Goal: Book appointment/travel/reservation

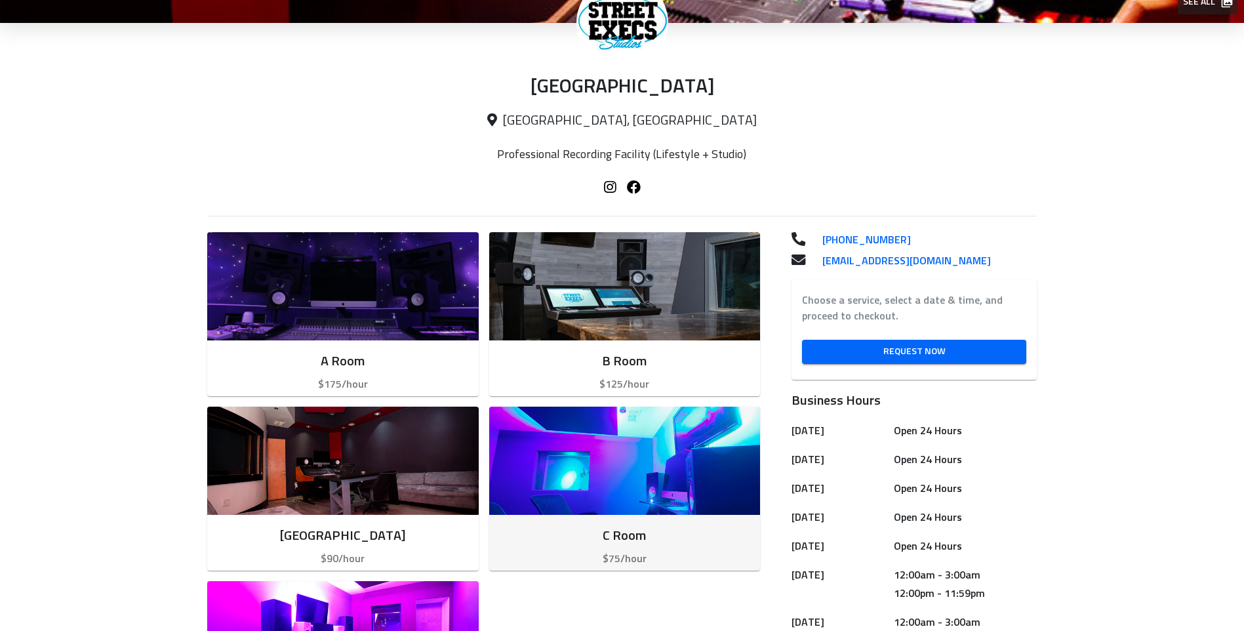
scroll to position [197, 0]
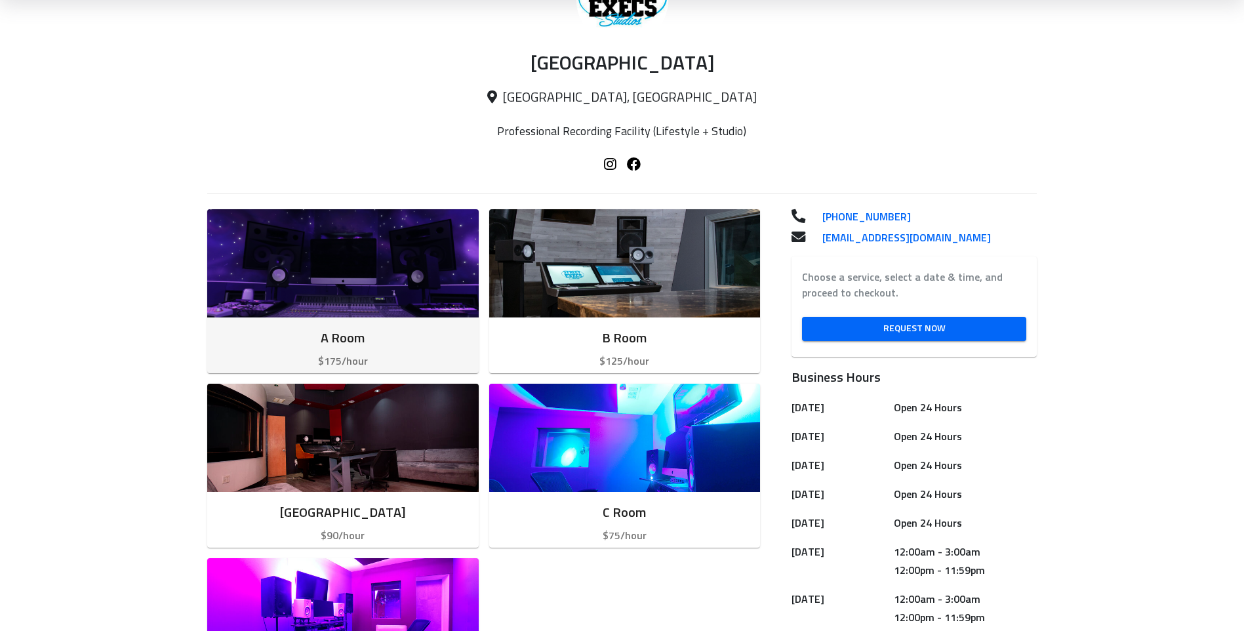
click at [354, 312] on img "button" at bounding box center [343, 263] width 272 height 108
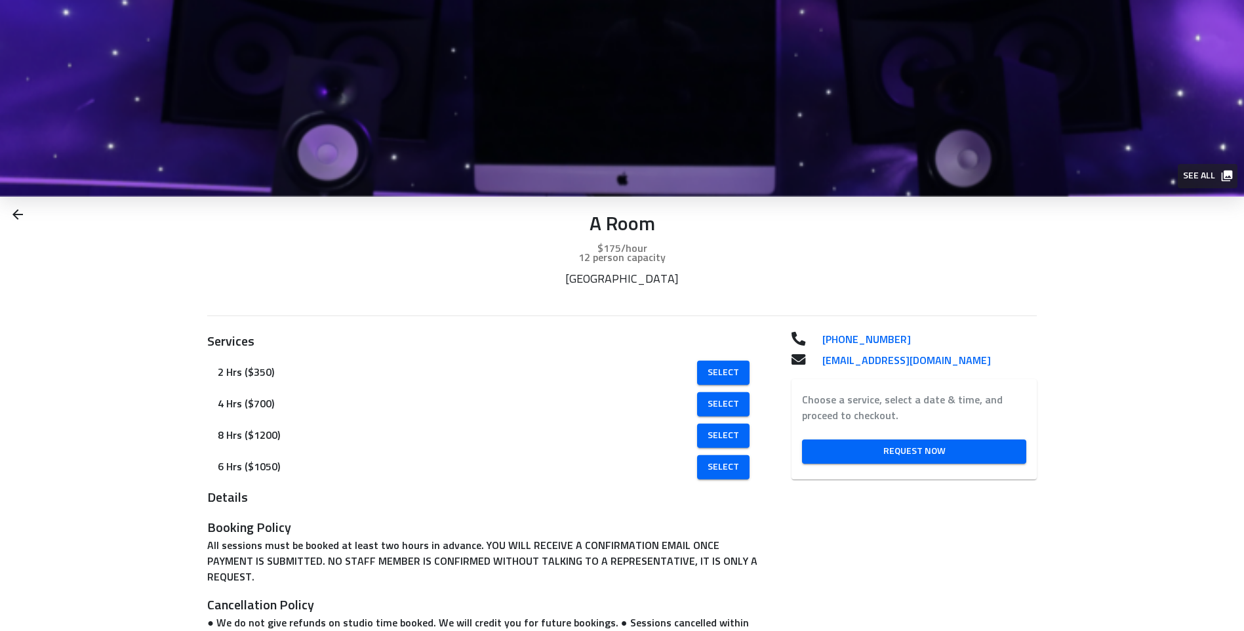
click at [1204, 178] on span "See all" at bounding box center [1207, 176] width 48 height 16
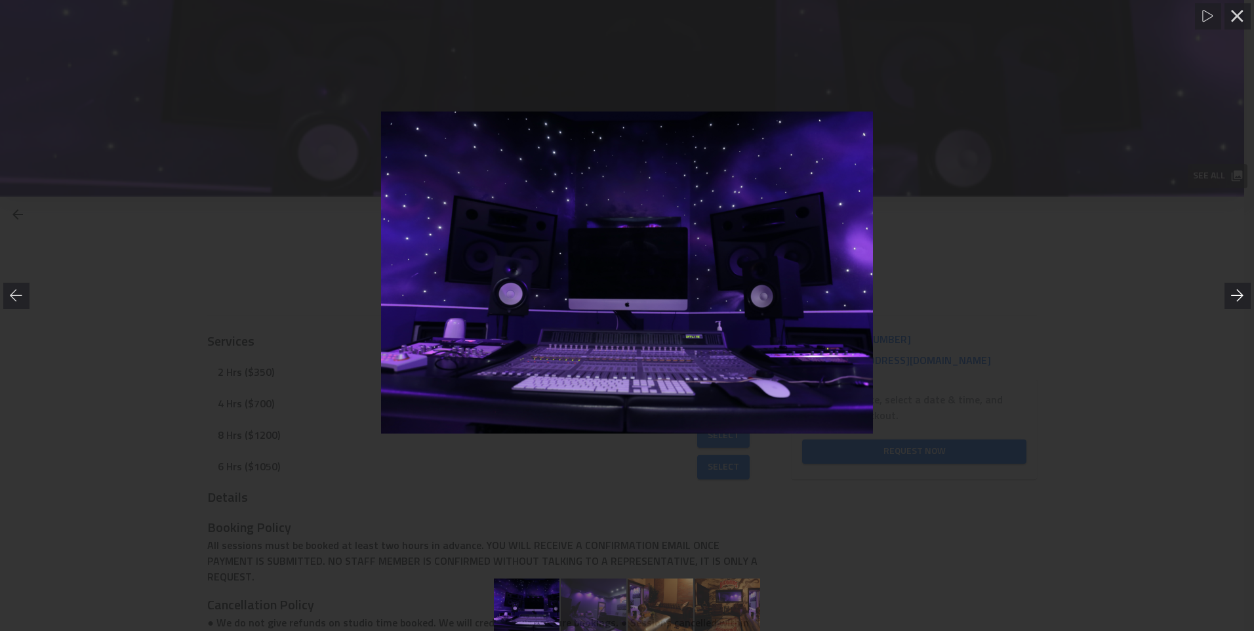
click at [1238, 296] on icon at bounding box center [1237, 295] width 13 height 13
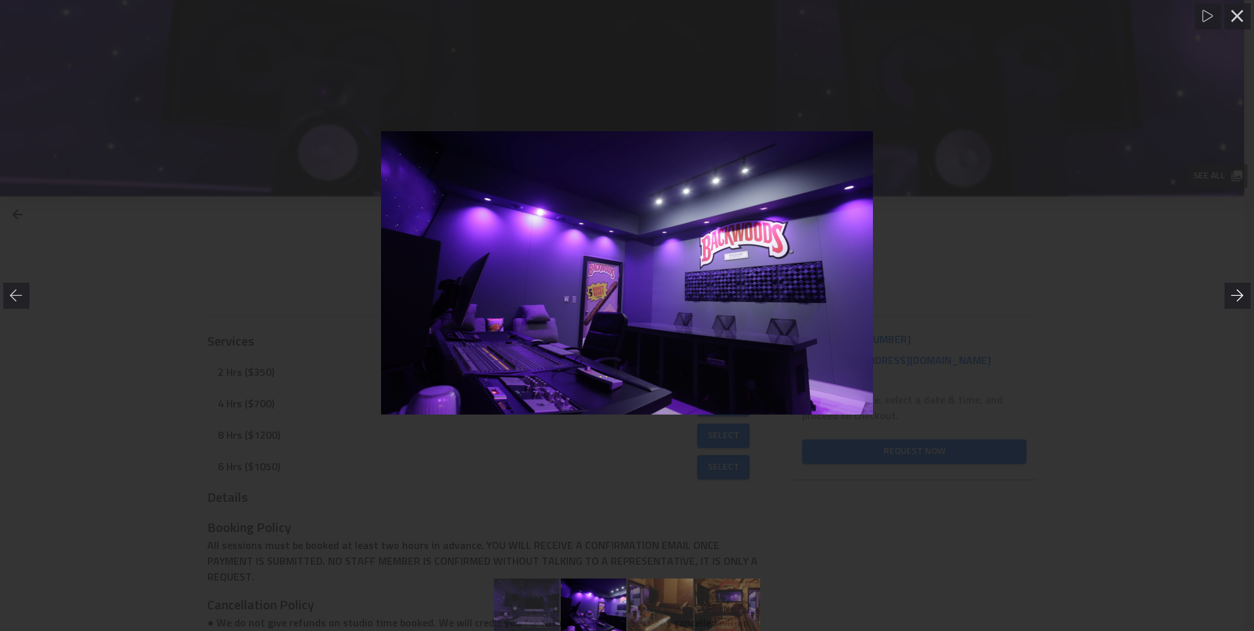
click at [1238, 296] on icon at bounding box center [1237, 295] width 13 height 13
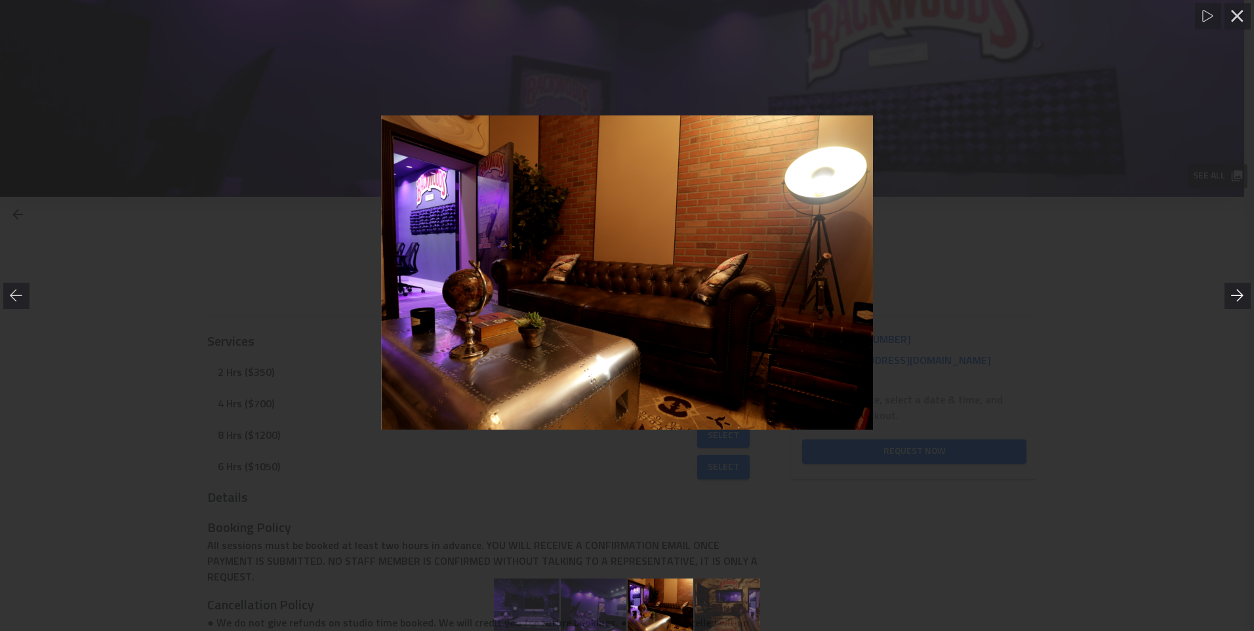
click at [1238, 296] on icon at bounding box center [1237, 295] width 13 height 13
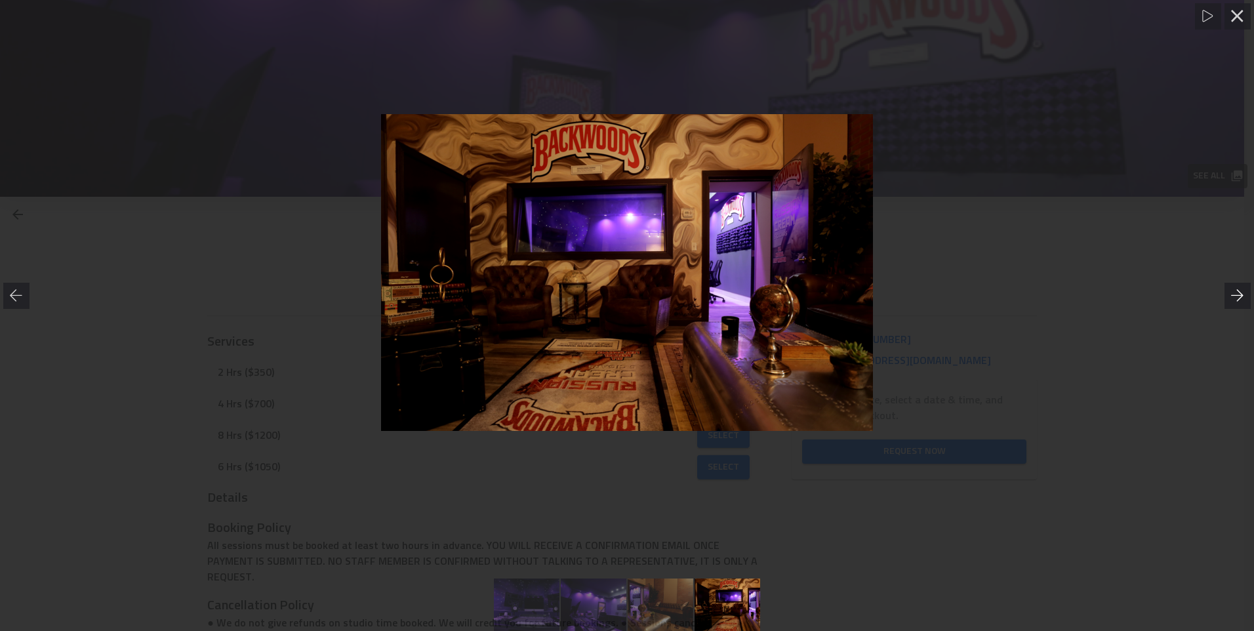
click at [1238, 296] on icon at bounding box center [1237, 295] width 13 height 13
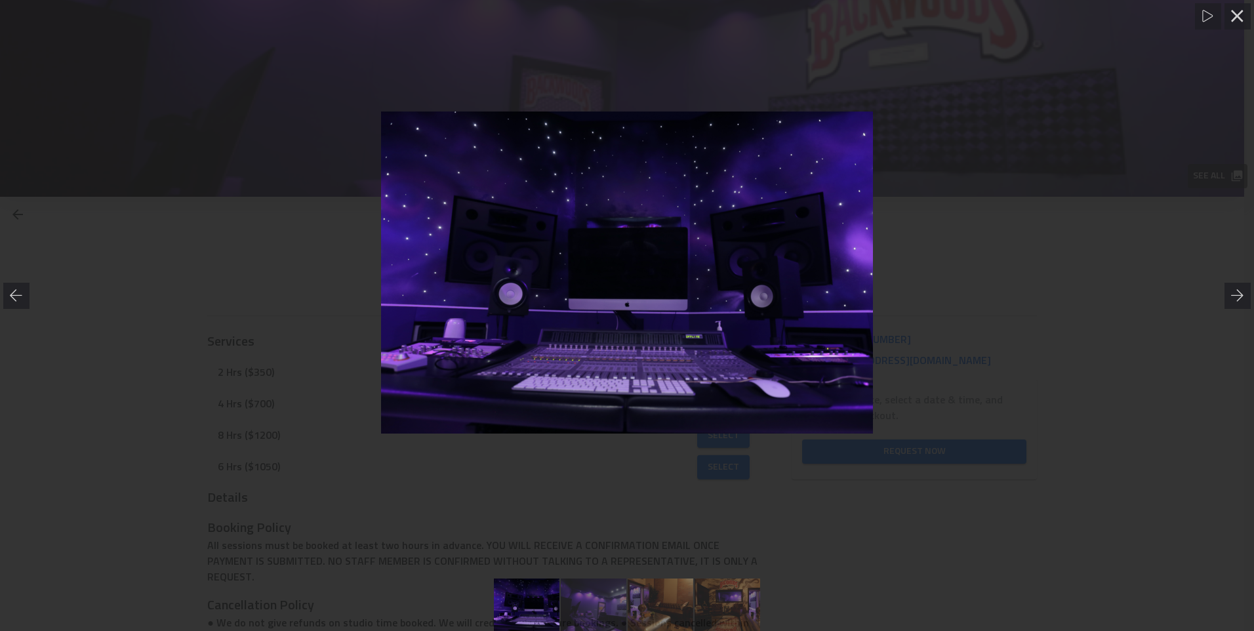
click at [1138, 310] on div at bounding box center [627, 273] width 1254 height 491
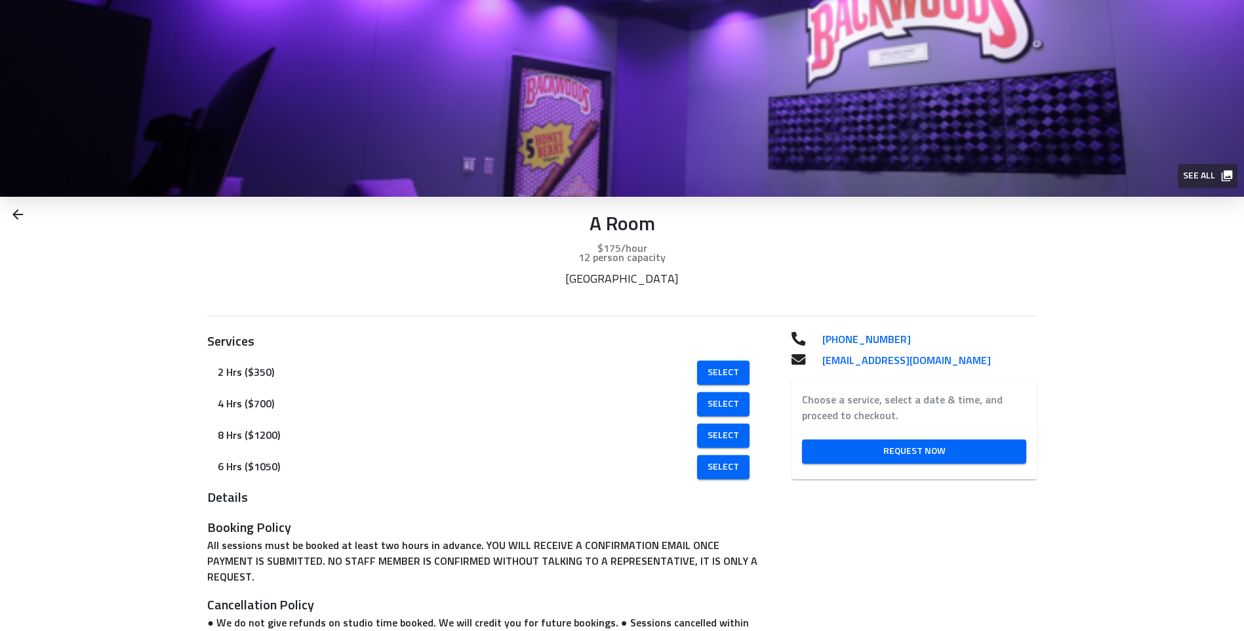
click at [20, 216] on icon at bounding box center [18, 215] width 16 height 16
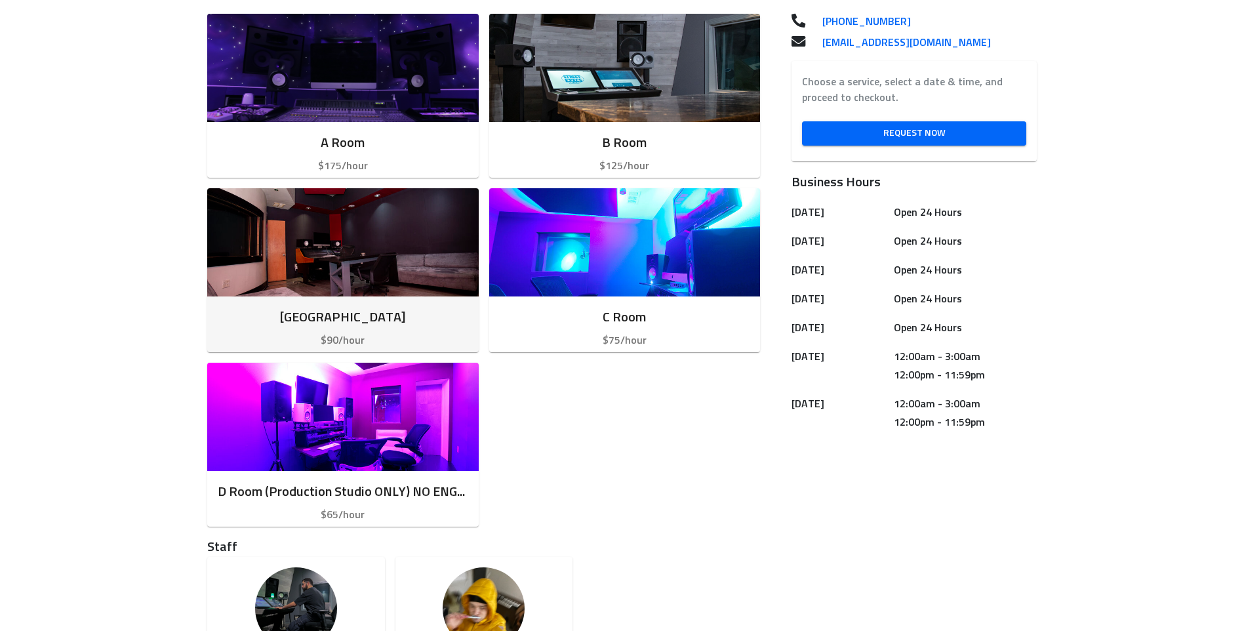
scroll to position [393, 0]
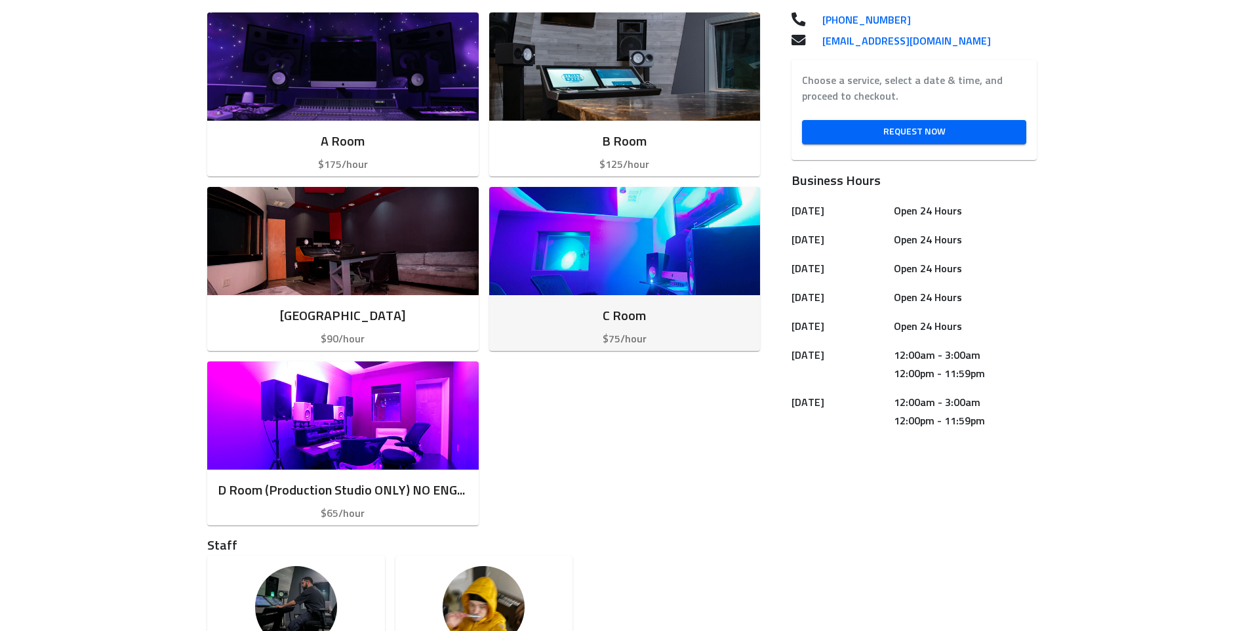
click at [599, 278] on img "button" at bounding box center [625, 241] width 272 height 108
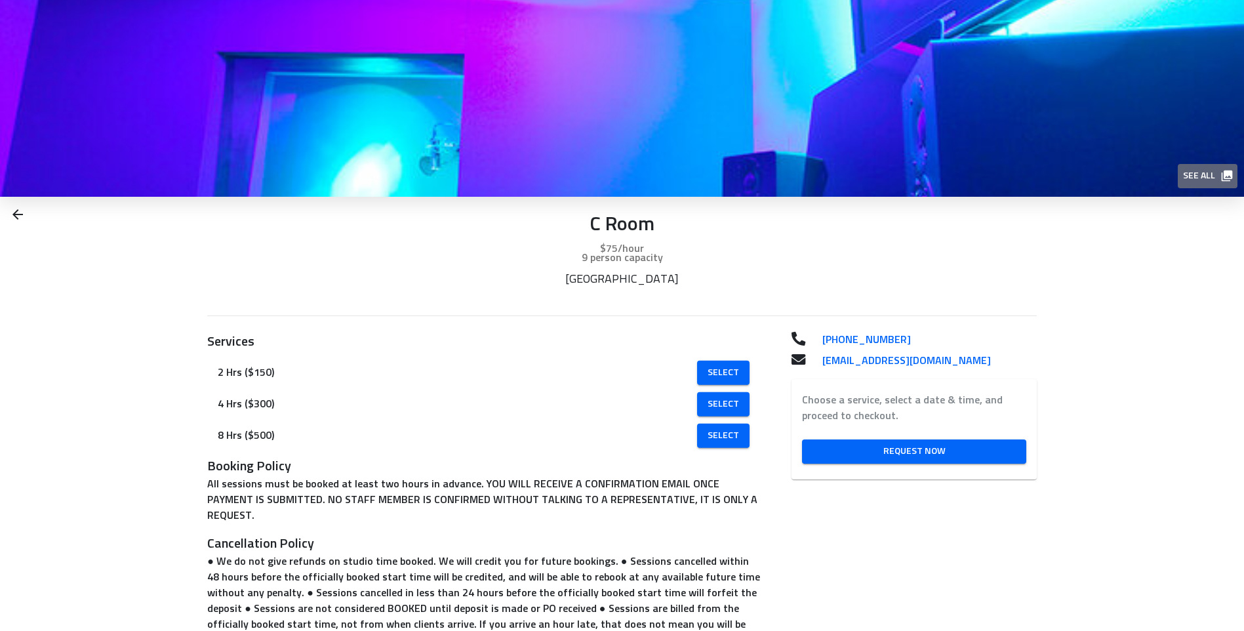
click at [1219, 177] on span "See all" at bounding box center [1207, 176] width 48 height 16
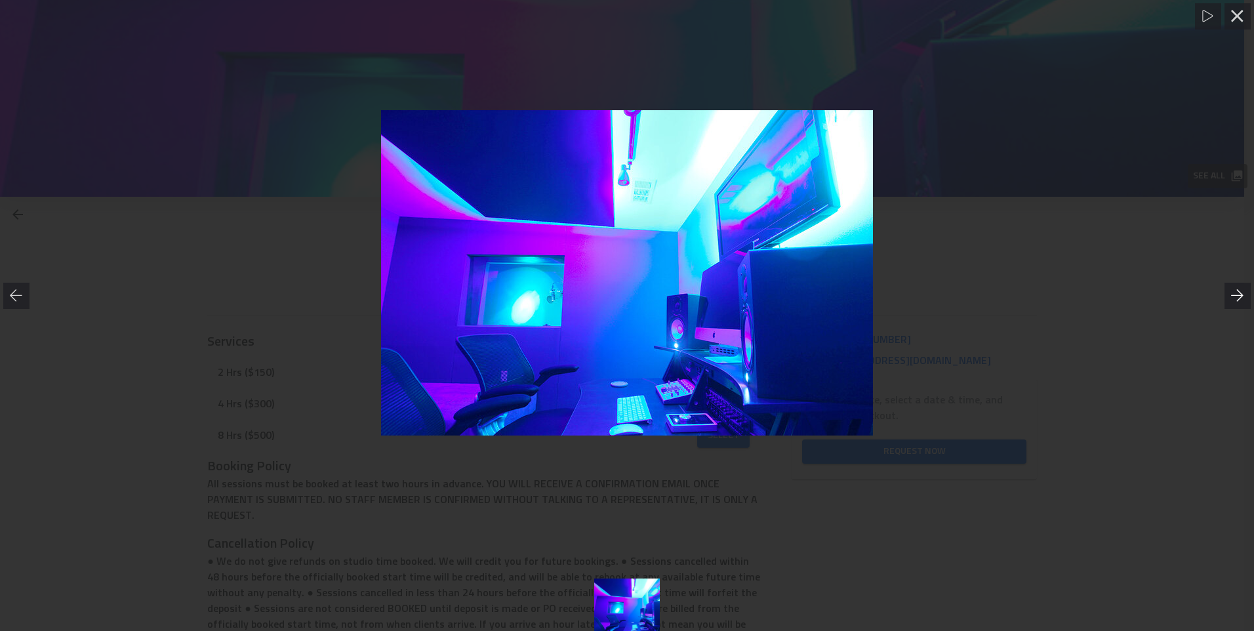
click at [1228, 299] on div at bounding box center [1237, 296] width 26 height 26
click at [1234, 296] on icon at bounding box center [1237, 295] width 12 height 12
click at [1236, 293] on icon at bounding box center [1237, 295] width 13 height 13
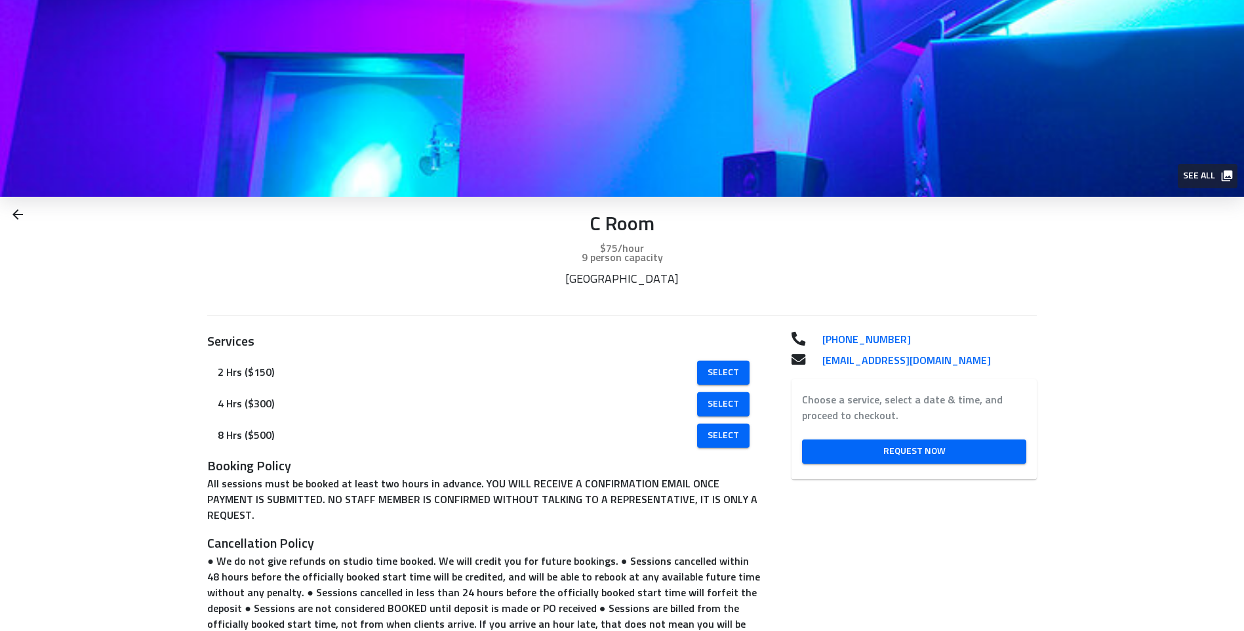
drag, startPoint x: 896, startPoint y: 217, endPoint x: 773, endPoint y: 248, distance: 126.5
click at [1197, 178] on span "See all" at bounding box center [1207, 176] width 48 height 16
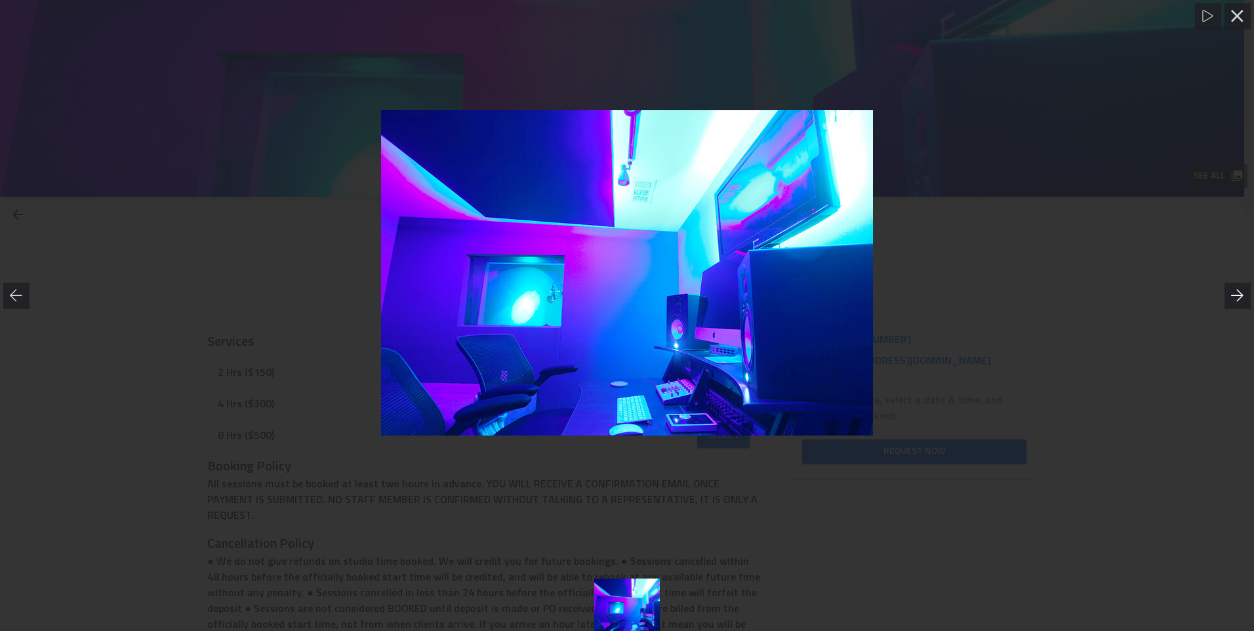
click at [1236, 290] on icon at bounding box center [1237, 295] width 13 height 13
click at [1213, 20] on icon at bounding box center [1207, 16] width 13 height 13
click at [1235, 22] on icon at bounding box center [1237, 16] width 13 height 13
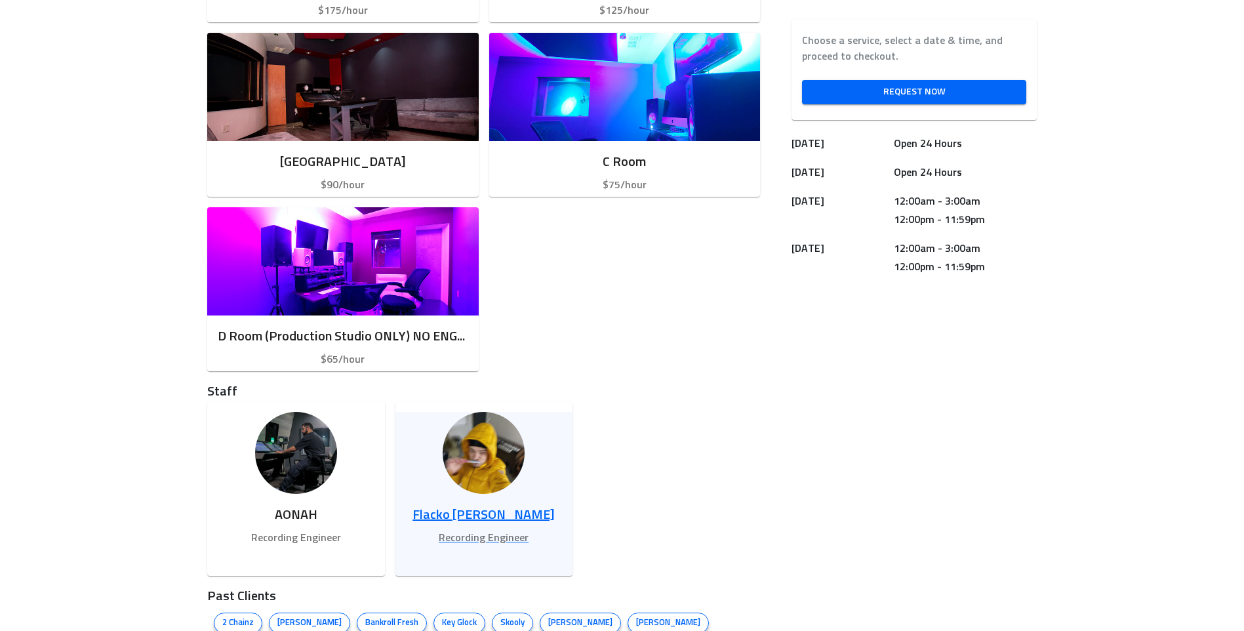
scroll to position [525, 0]
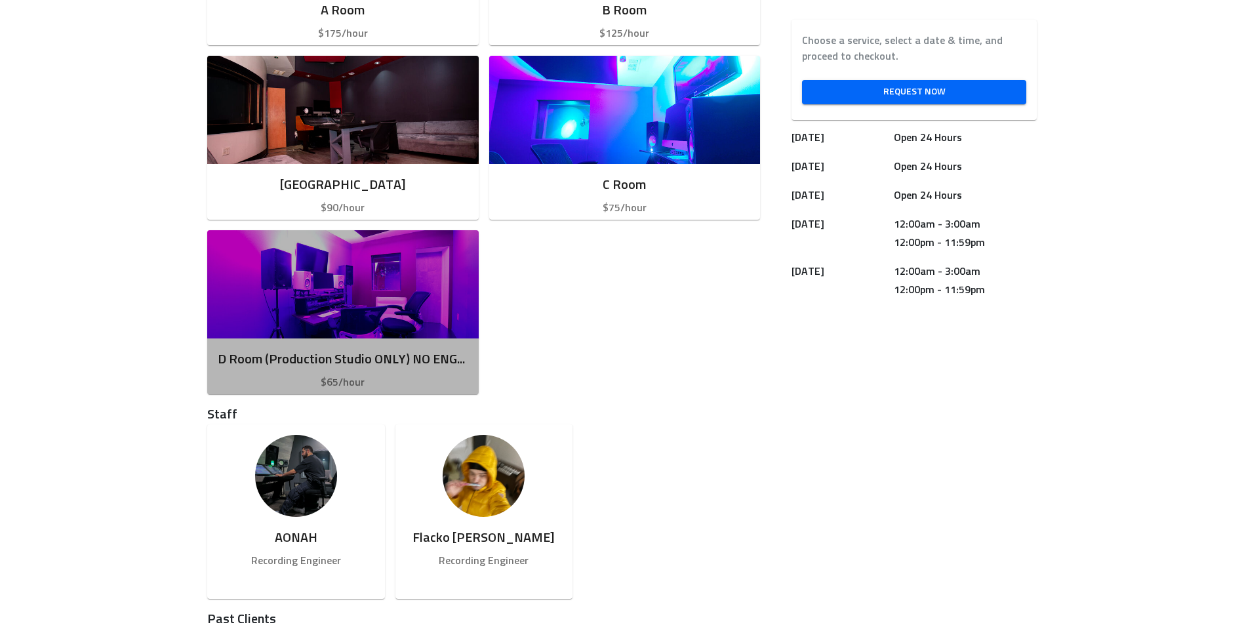
click at [437, 288] on img "button" at bounding box center [343, 284] width 272 height 108
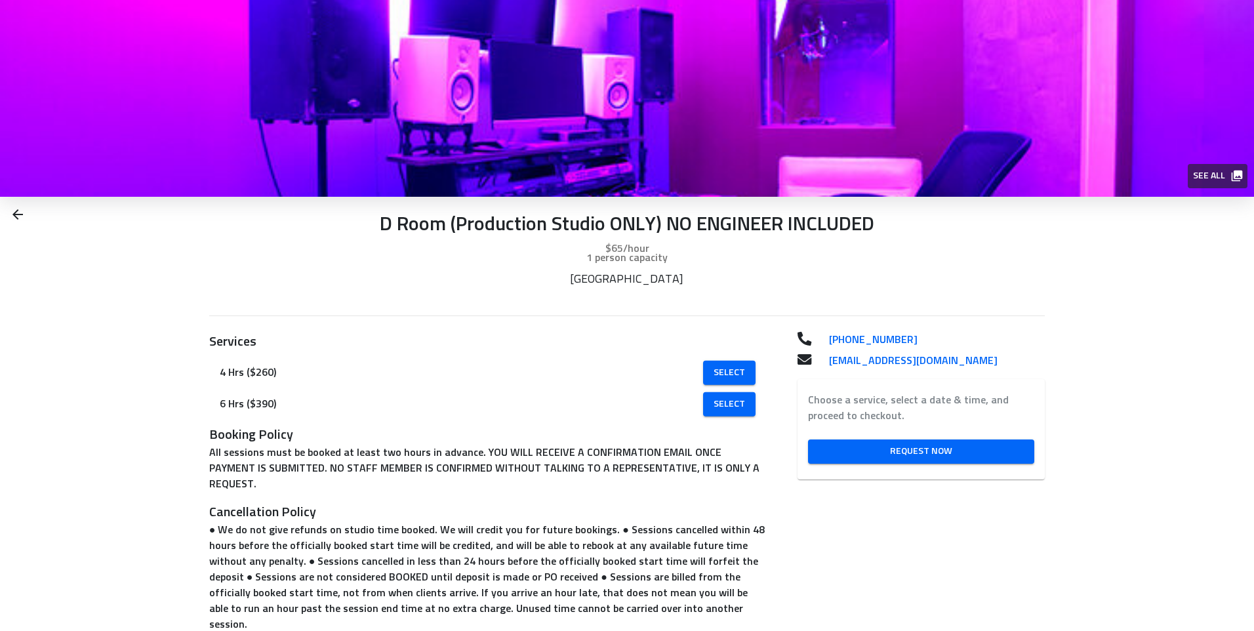
click at [1199, 176] on span "See all" at bounding box center [1217, 176] width 48 height 16
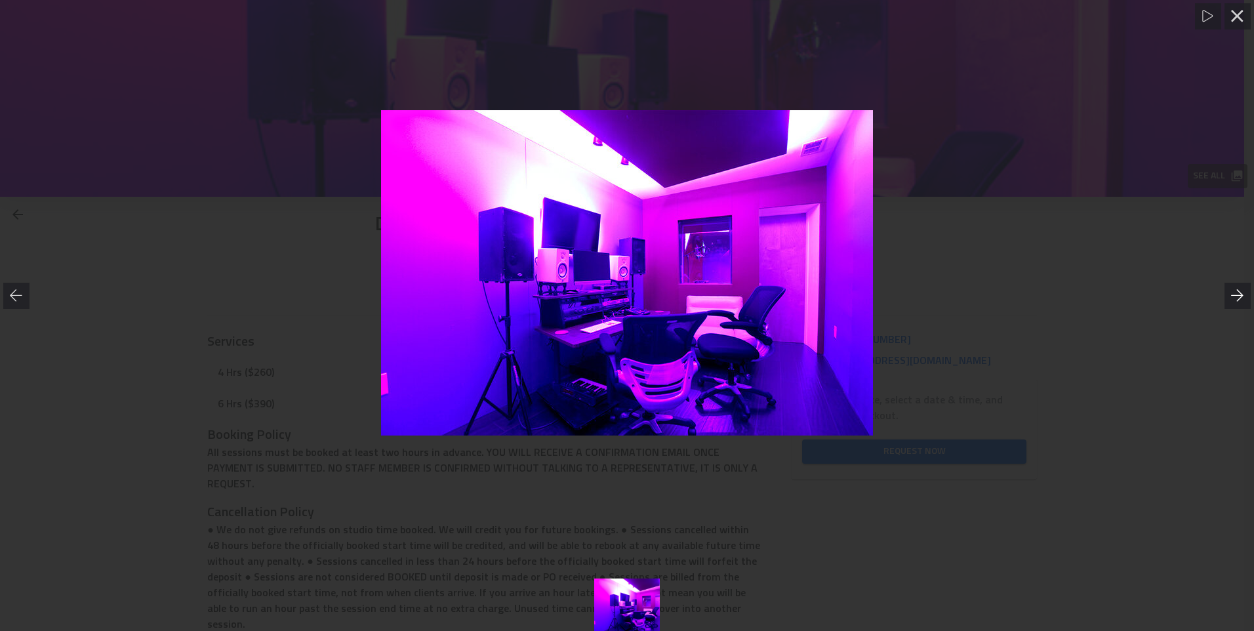
click at [1238, 295] on icon at bounding box center [1237, 295] width 12 height 12
drag, startPoint x: 1238, startPoint y: 295, endPoint x: 1241, endPoint y: 177, distance: 118.1
click at [1239, 291] on icon at bounding box center [1237, 295] width 13 height 13
click at [1240, 11] on icon at bounding box center [1237, 16] width 13 height 13
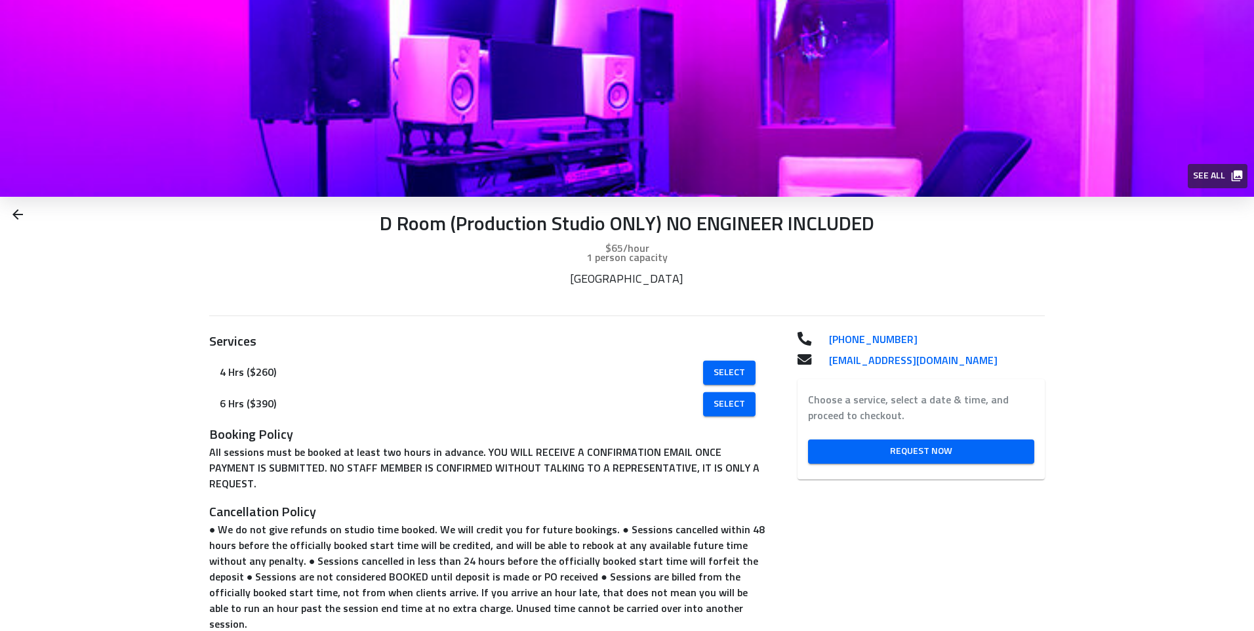
click at [18, 216] on icon at bounding box center [18, 215] width 16 height 16
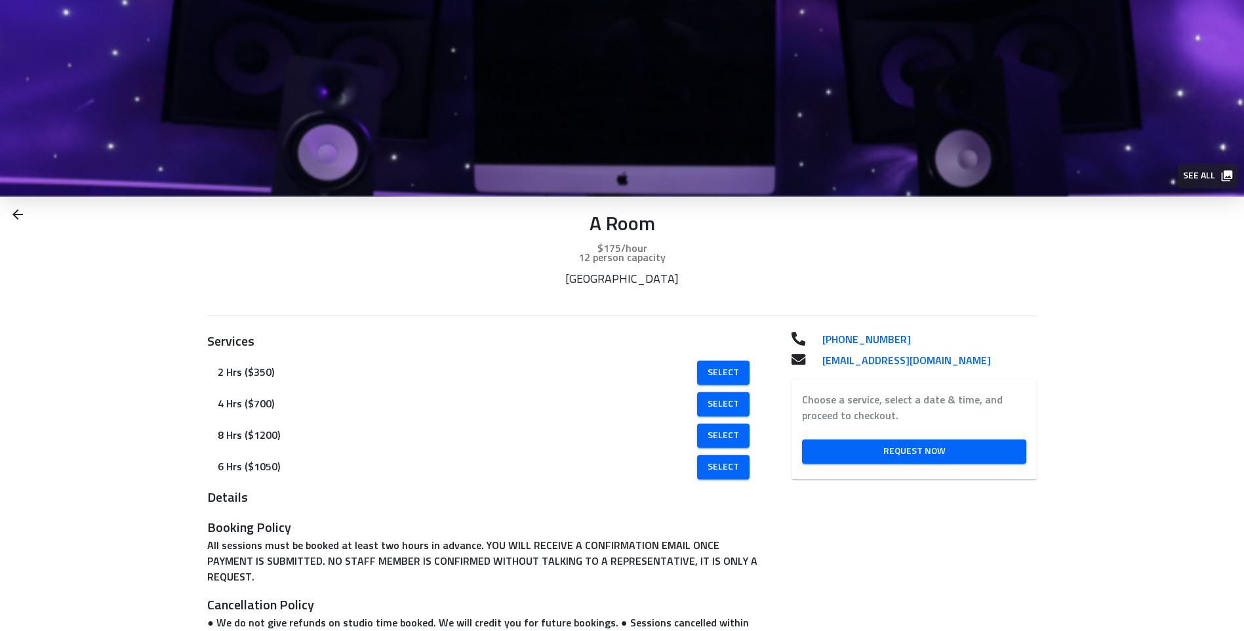
click at [1184, 173] on span "See all" at bounding box center [1207, 176] width 48 height 16
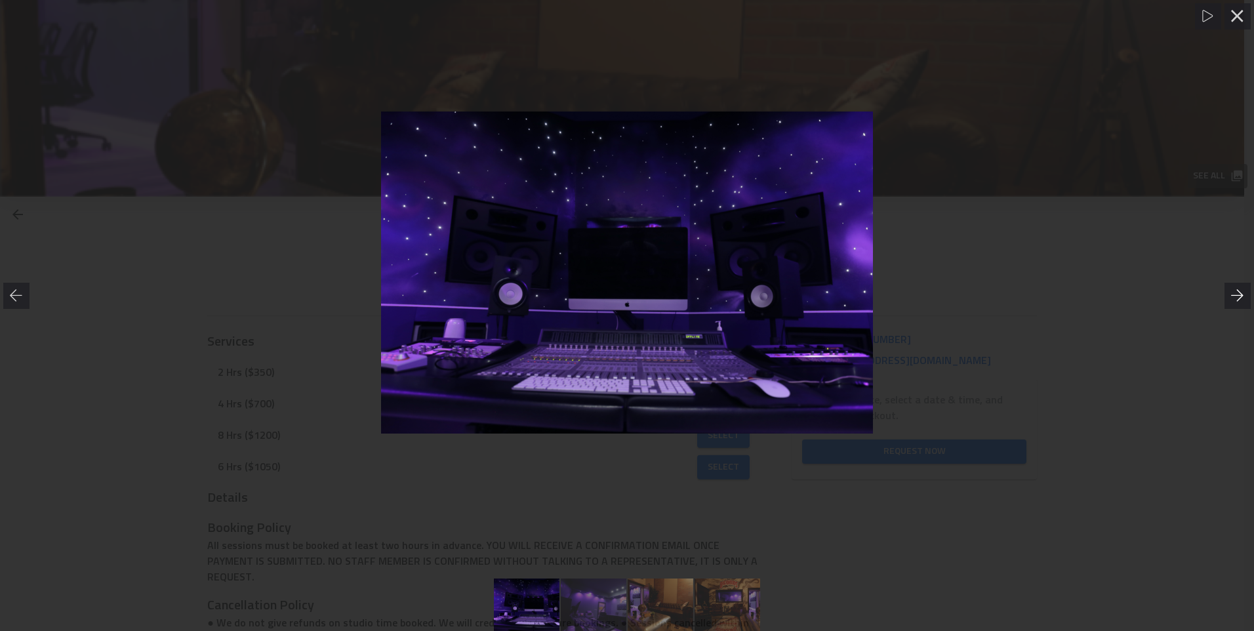
click at [1241, 299] on icon at bounding box center [1237, 295] width 13 height 13
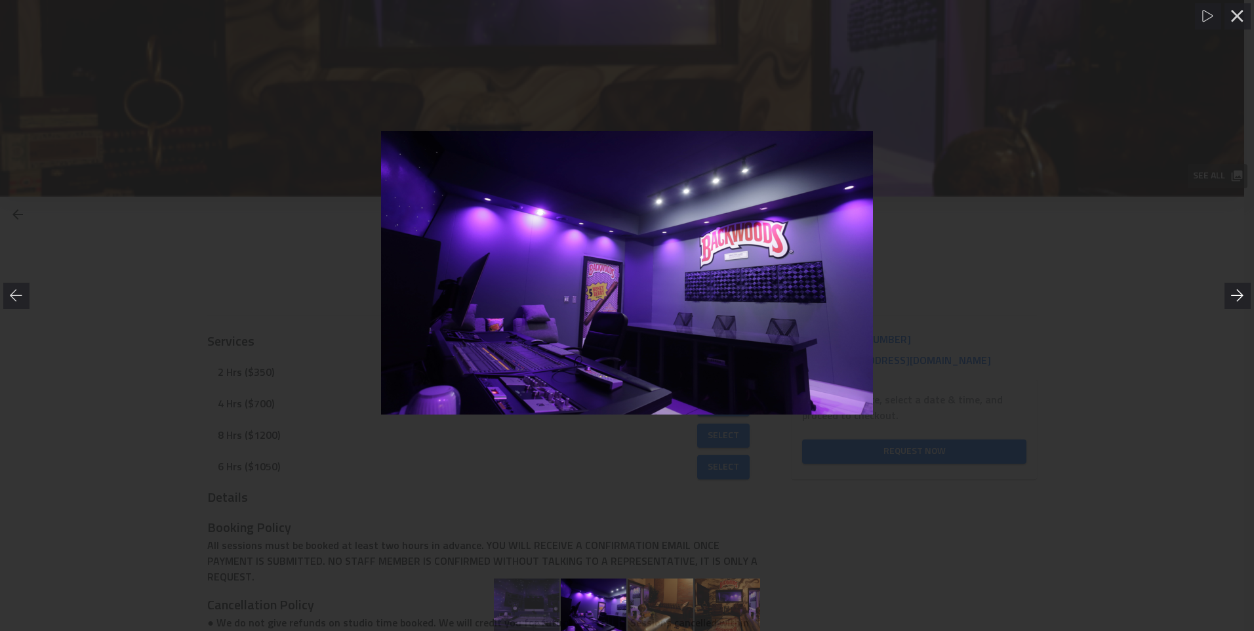
click at [1241, 299] on icon at bounding box center [1237, 295] width 13 height 13
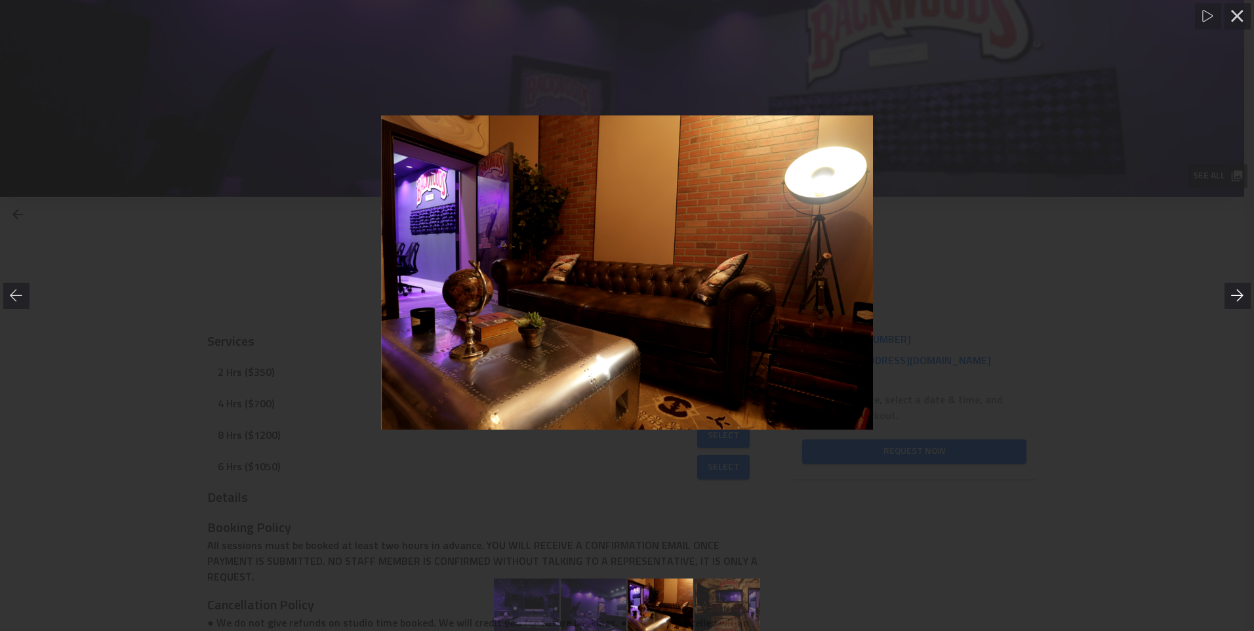
click at [1241, 299] on icon at bounding box center [1237, 295] width 13 height 13
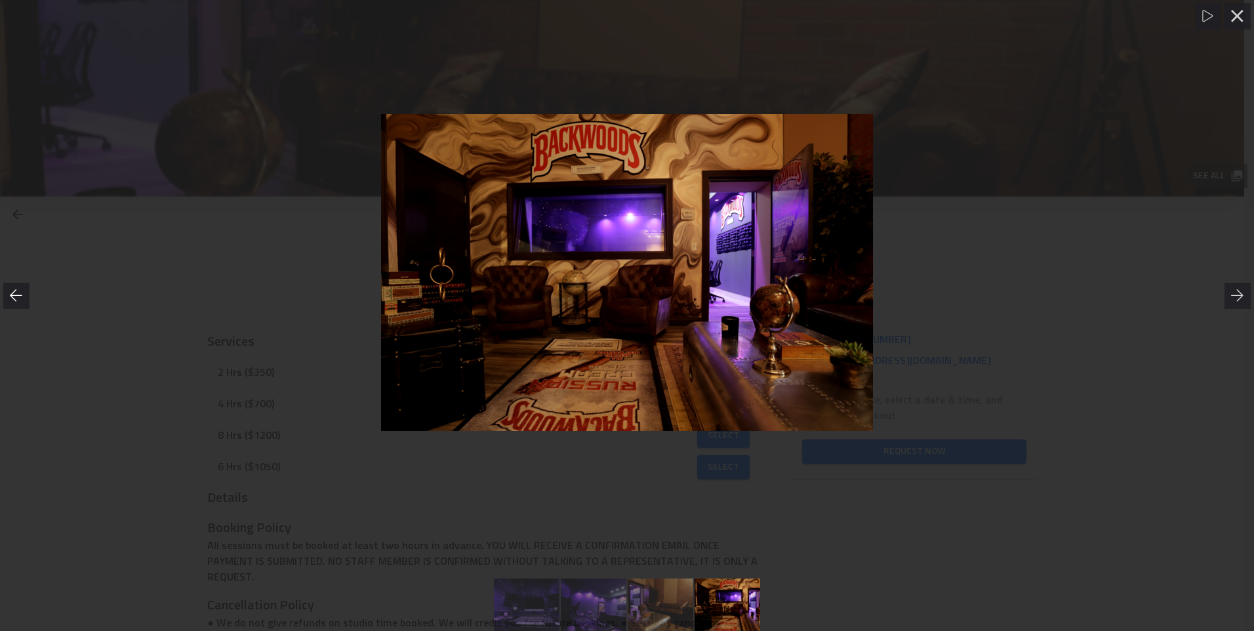
click at [19, 290] on icon at bounding box center [16, 295] width 13 height 13
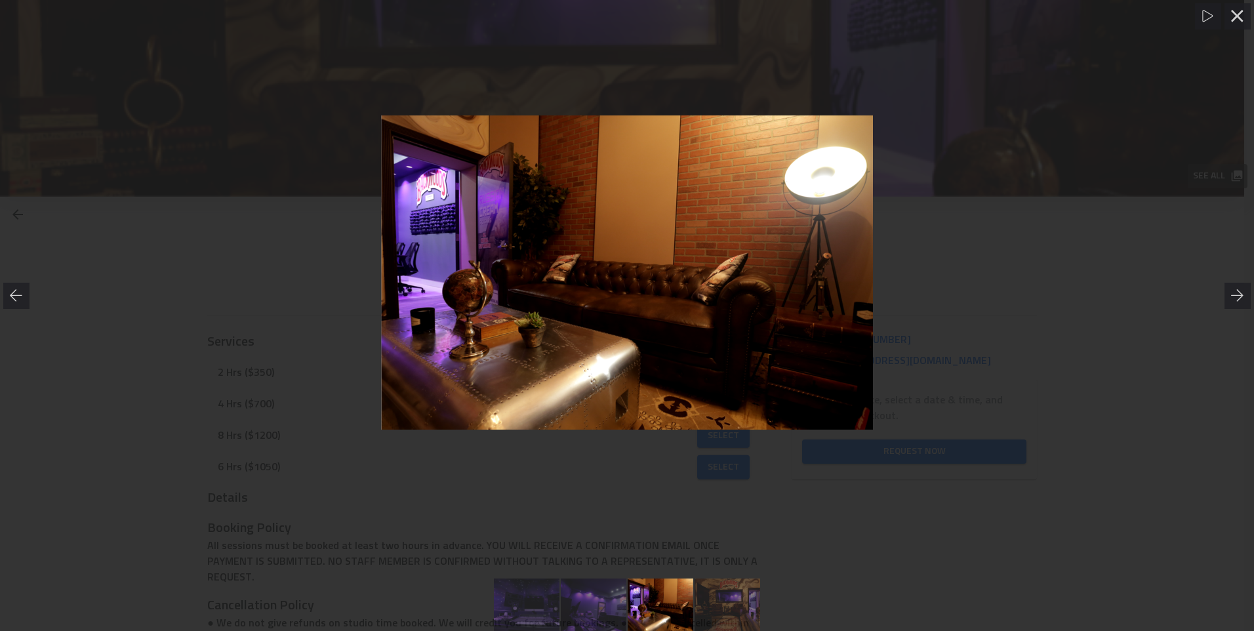
click at [1238, 277] on div at bounding box center [627, 273] width 1254 height 491
